Goal: Task Accomplishment & Management: Manage account settings

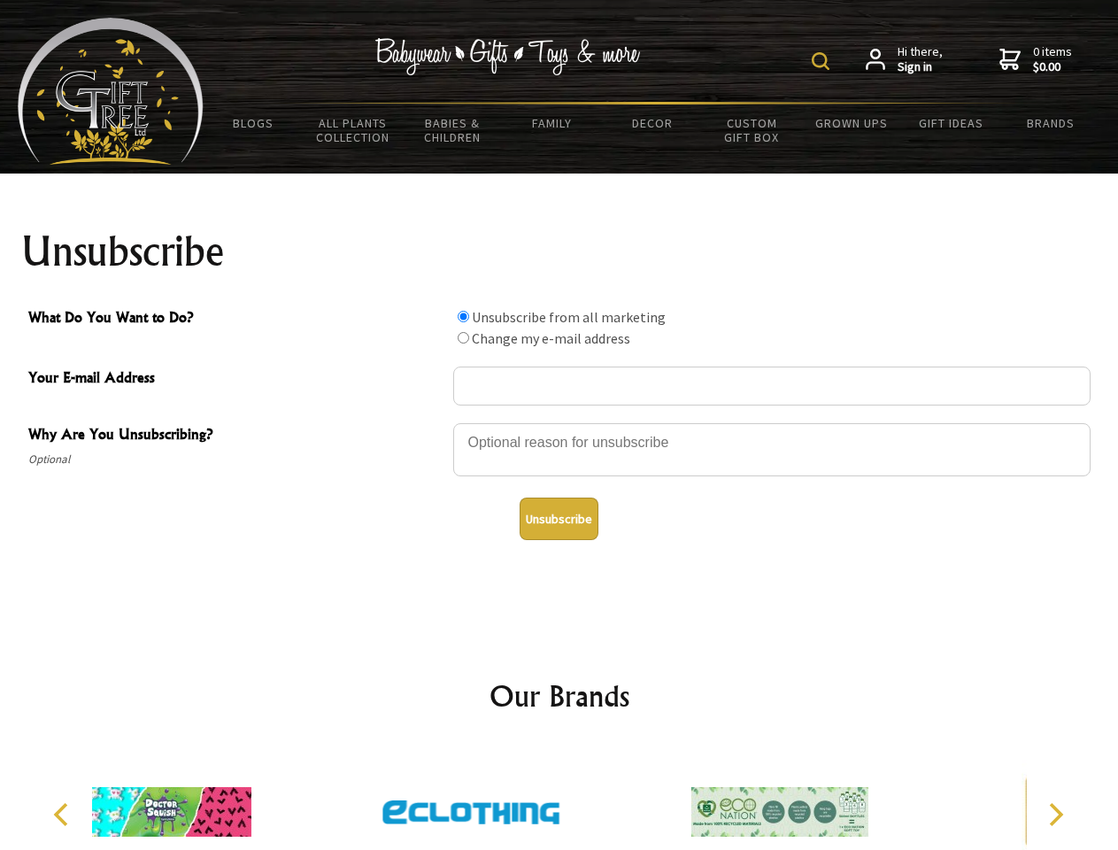
click at [823, 61] on img at bounding box center [821, 61] width 18 height 18
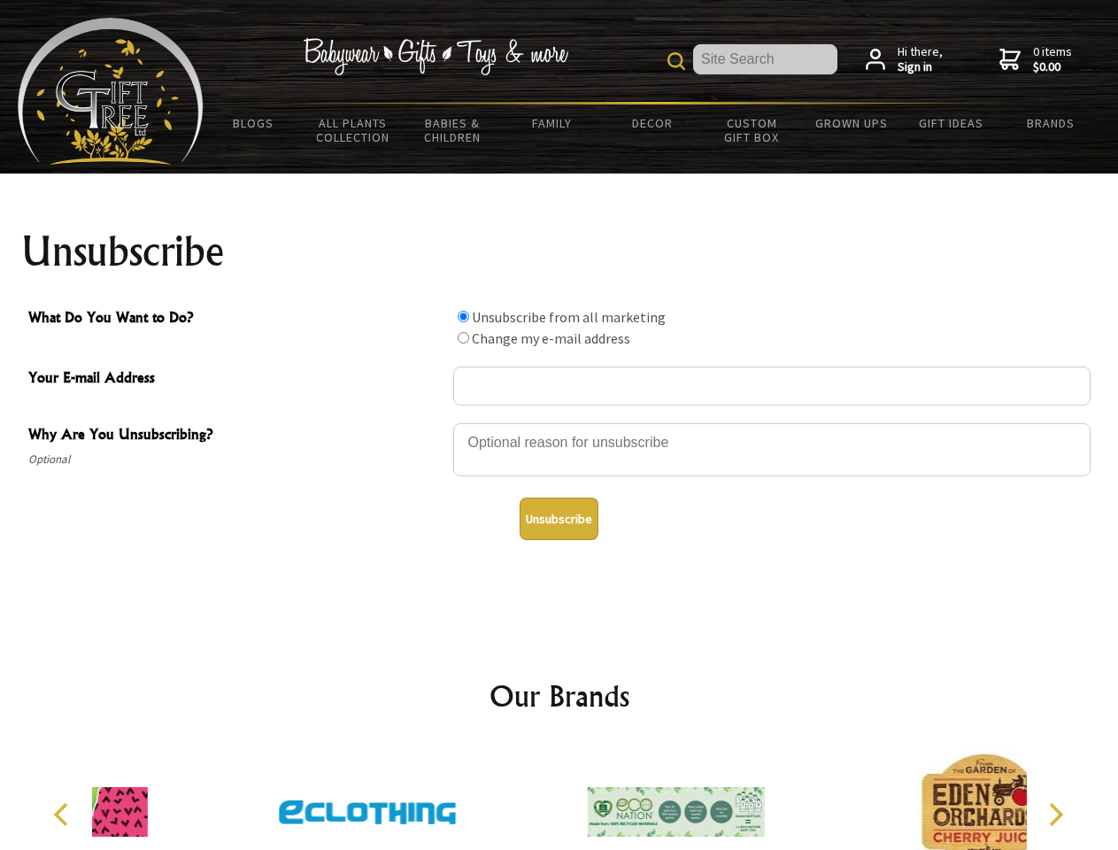
click at [559, 422] on div at bounding box center [771, 452] width 637 height 62
